Goal: Transaction & Acquisition: Purchase product/service

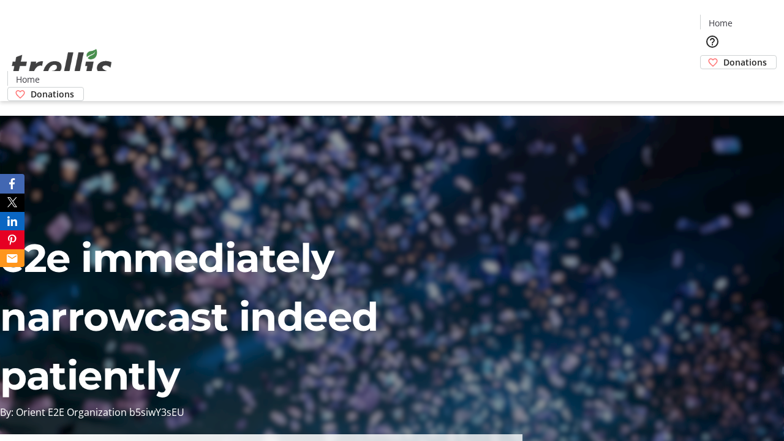
click at [724, 56] on span "Donations" at bounding box center [746, 62] width 44 height 13
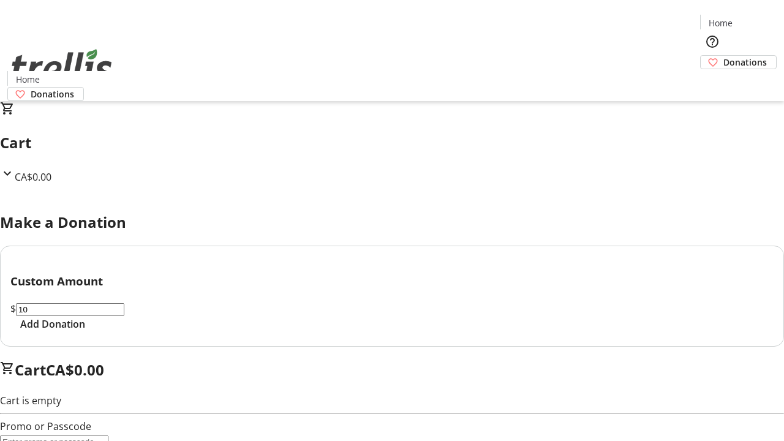
click at [85, 332] on span "Add Donation" at bounding box center [52, 324] width 65 height 15
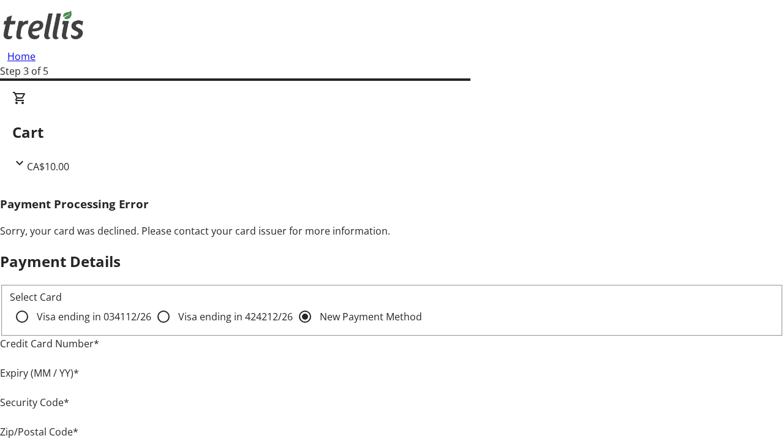
click at [151, 327] on input "Visa ending in 4242 12/26" at bounding box center [163, 317] width 25 height 25
radio input "true"
